Goal: Task Accomplishment & Management: Complete application form

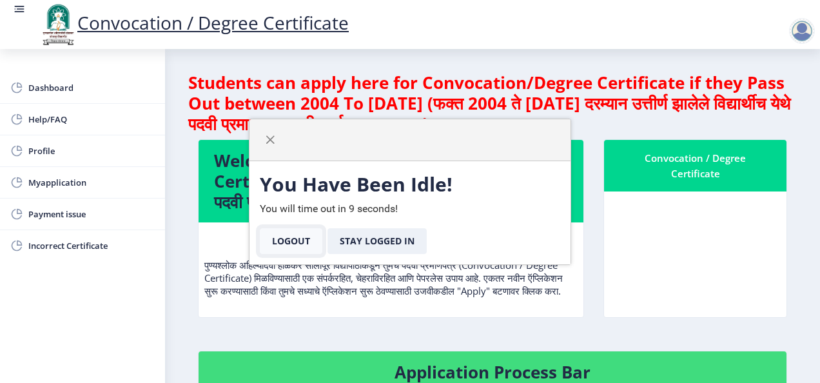
click at [293, 246] on button "Logout" at bounding box center [291, 241] width 63 height 26
click at [356, 241] on button "Stay Logged In" at bounding box center [377, 241] width 99 height 26
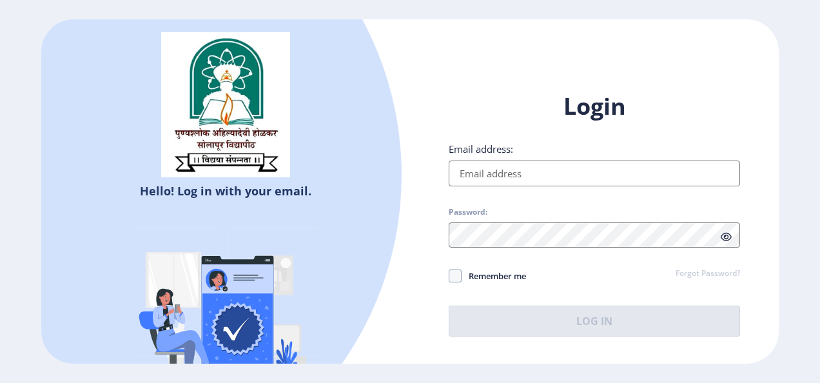
type input "[EMAIL_ADDRESS][DOMAIN_NAME]"
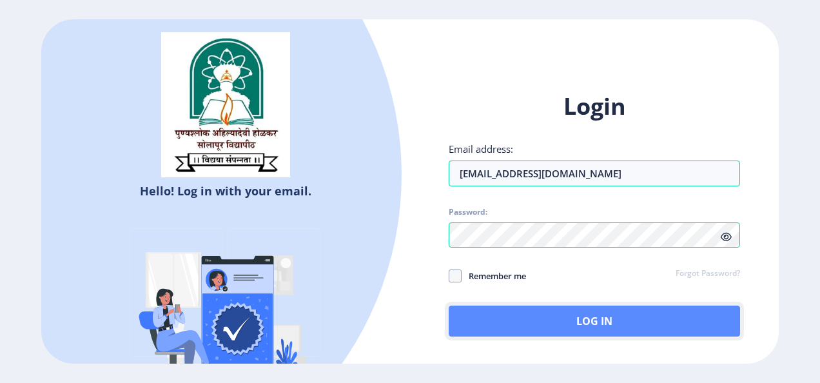
click at [462, 315] on button "Log In" at bounding box center [594, 321] width 291 height 31
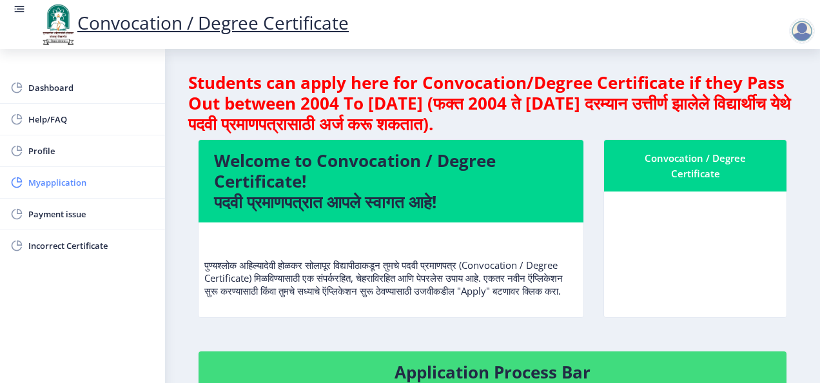
click at [56, 186] on span "Myapplication" at bounding box center [91, 182] width 126 height 15
